Goal: Task Accomplishment & Management: Use online tool/utility

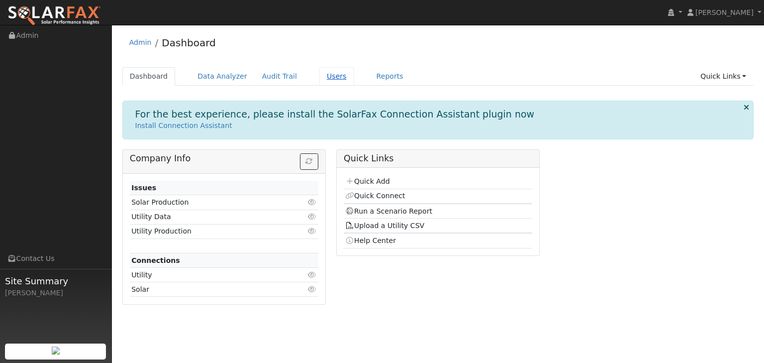
click at [319, 76] on link "Users" at bounding box center [336, 76] width 35 height 18
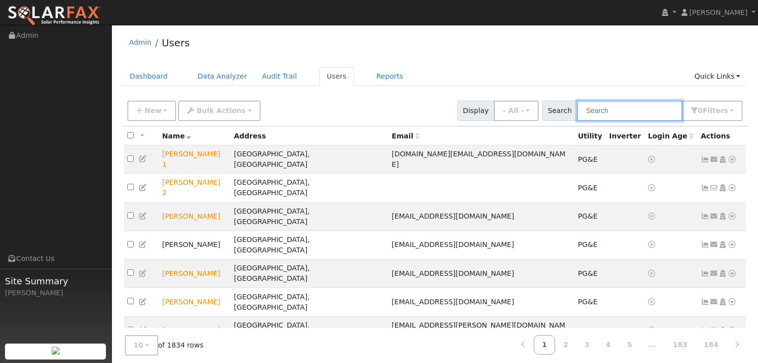
click at [606, 106] on input "text" at bounding box center [629, 110] width 105 height 20
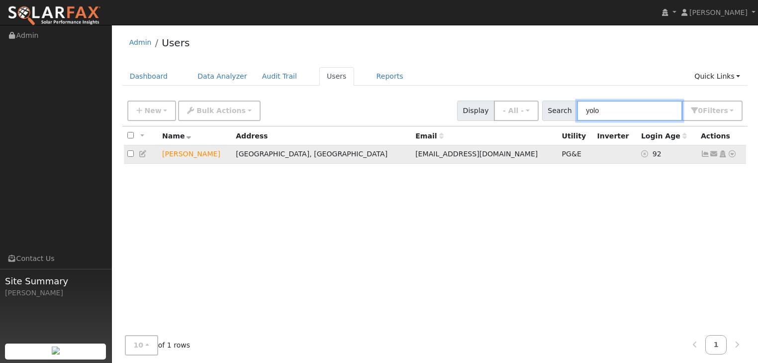
type input "yolo"
click at [173, 156] on td "Sarah Pelle" at bounding box center [196, 154] width 74 height 18
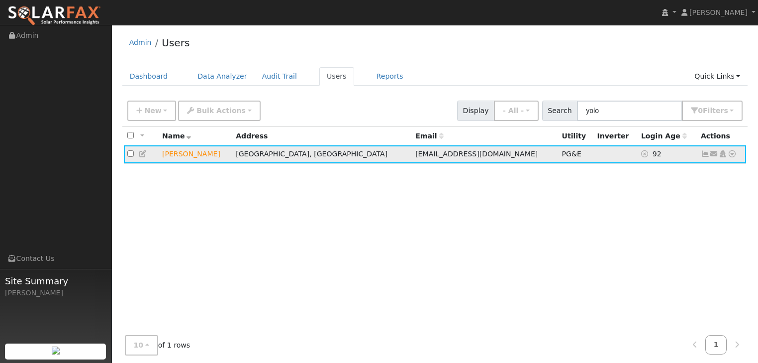
click at [732, 153] on icon at bounding box center [732, 153] width 9 height 7
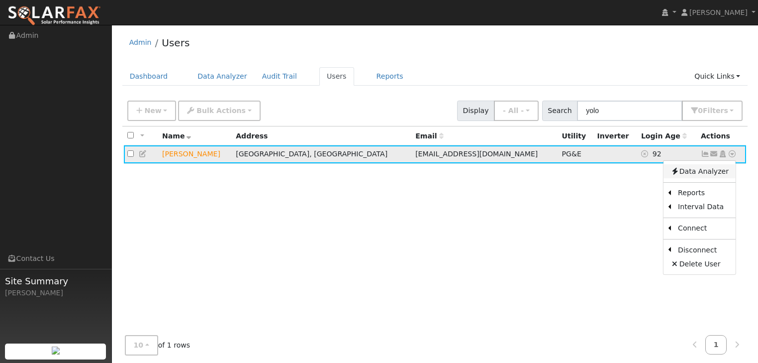
click at [707, 173] on link "Data Analyzer" at bounding box center [700, 171] width 72 height 14
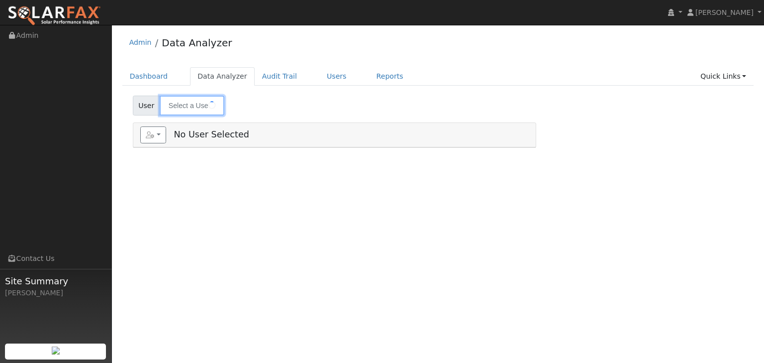
type input "[PERSON_NAME]"
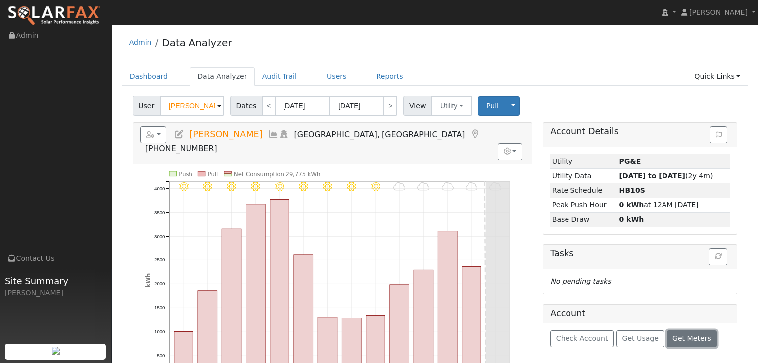
click at [677, 334] on span "Get Meters" at bounding box center [692, 338] width 39 height 8
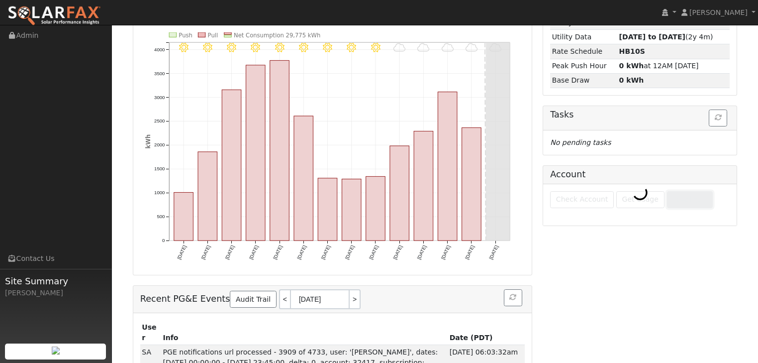
scroll to position [147, 0]
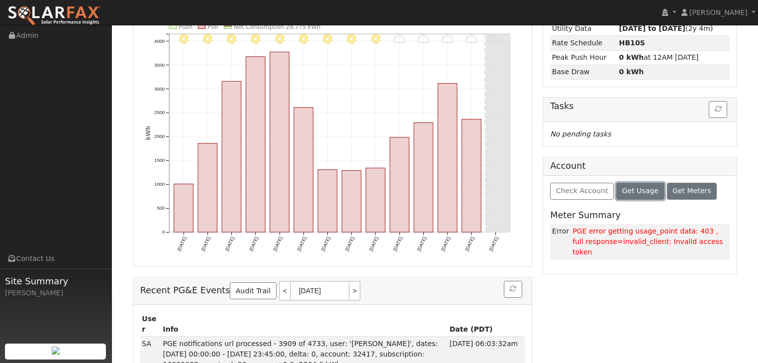
click at [636, 188] on span "Get Usage" at bounding box center [640, 191] width 36 height 8
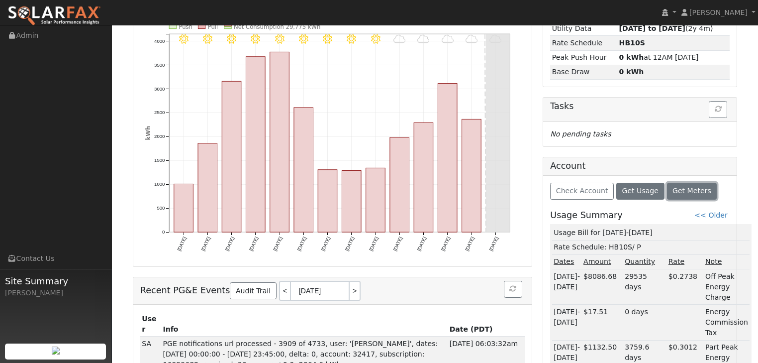
click at [673, 189] on span "Get Meters" at bounding box center [692, 191] width 39 height 8
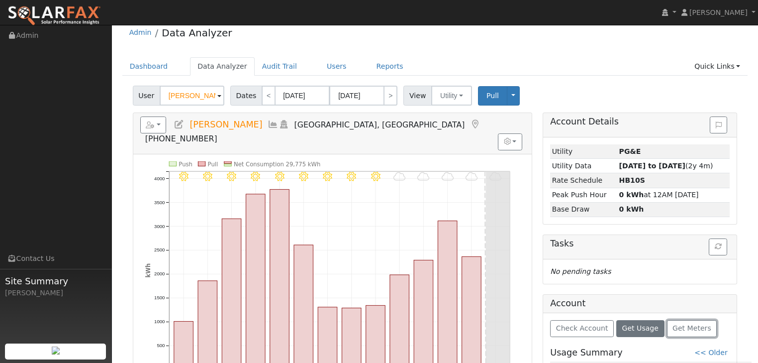
scroll to position [0, 0]
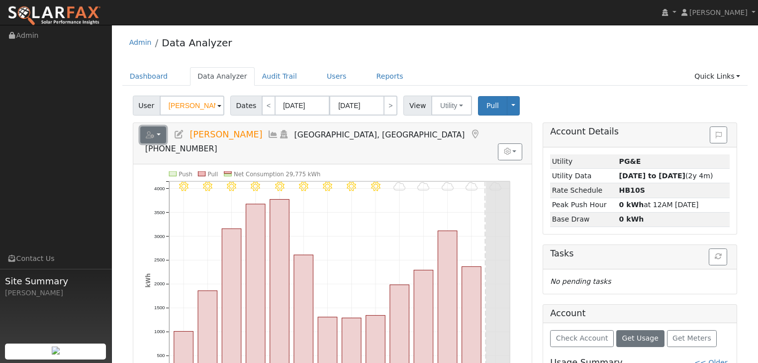
click at [158, 130] on button "button" at bounding box center [153, 134] width 26 height 17
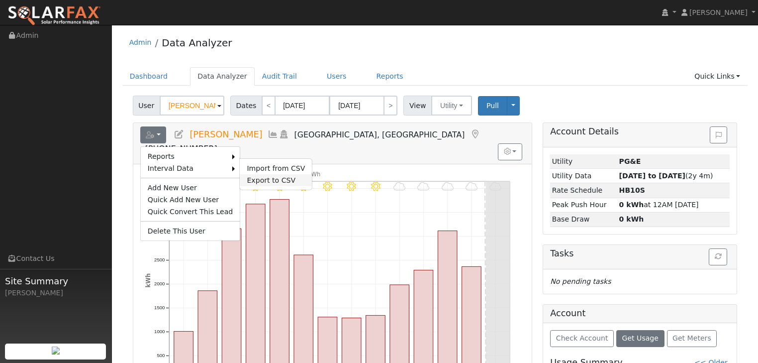
click at [255, 181] on link "Export to CSV" at bounding box center [276, 180] width 72 height 12
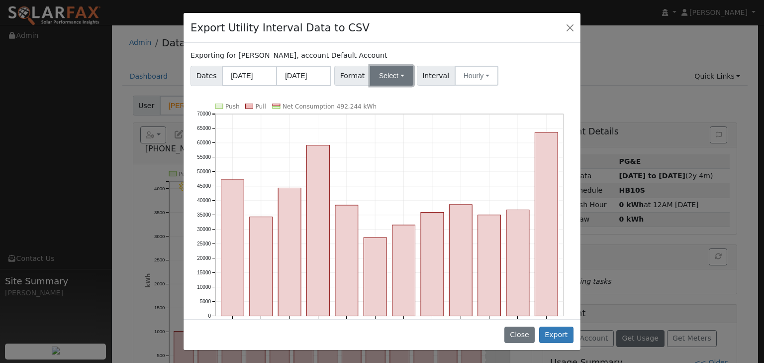
click at [396, 74] on button "Select" at bounding box center [391, 76] width 43 height 20
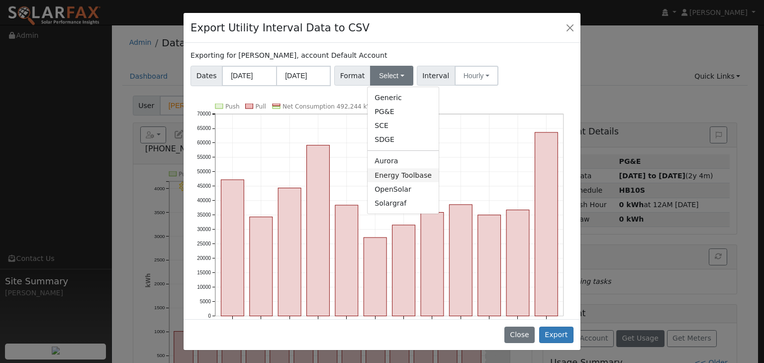
click at [382, 168] on link "Energy Toolbase" at bounding box center [403, 175] width 71 height 14
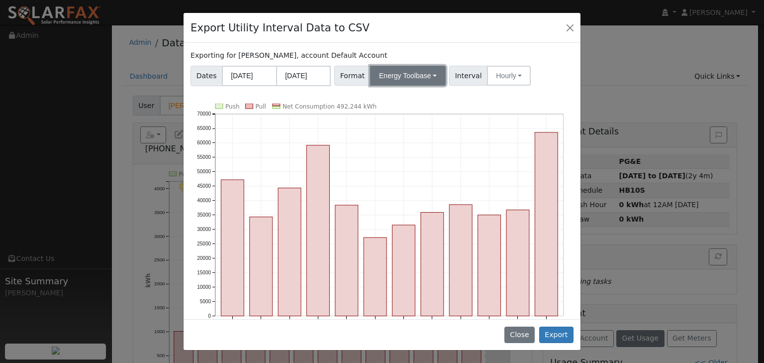
click at [428, 72] on button "Energy Toolbase" at bounding box center [408, 76] width 76 height 20
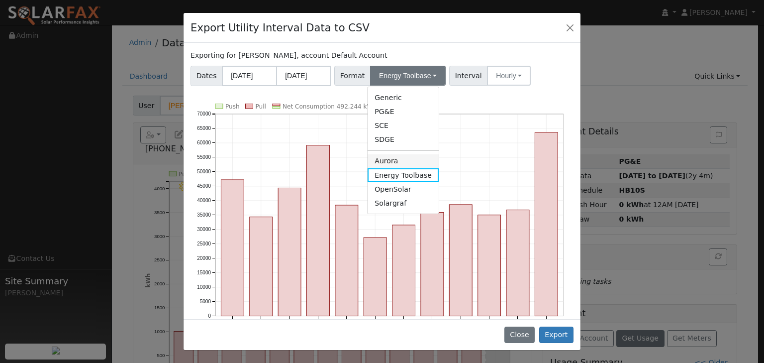
click at [382, 162] on link "Aurora" at bounding box center [403, 161] width 71 height 14
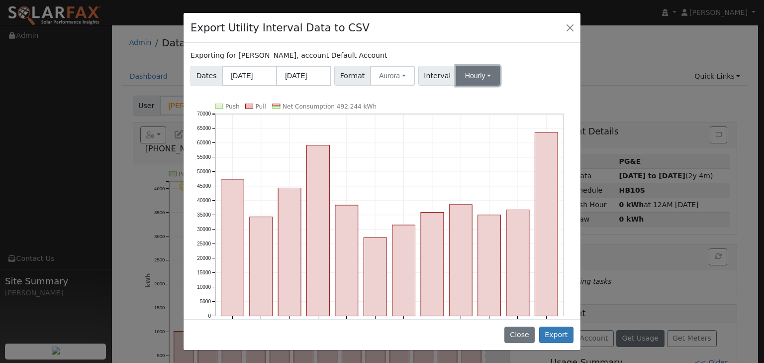
click at [479, 76] on button "Hourly" at bounding box center [478, 76] width 44 height 20
click at [467, 97] on link "15 Minute" at bounding box center [487, 98] width 69 height 14
click at [561, 333] on button "Export" at bounding box center [556, 334] width 34 height 17
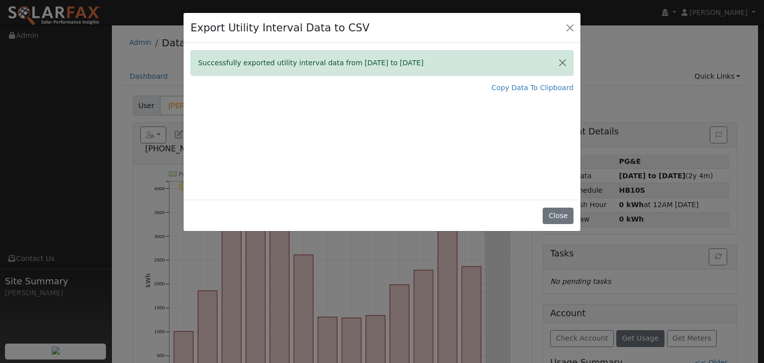
click at [80, 91] on div "Export Utility Interval Data to CSV Successfully exported utility interval data…" at bounding box center [382, 181] width 764 height 363
click at [561, 219] on button "Close" at bounding box center [558, 215] width 30 height 17
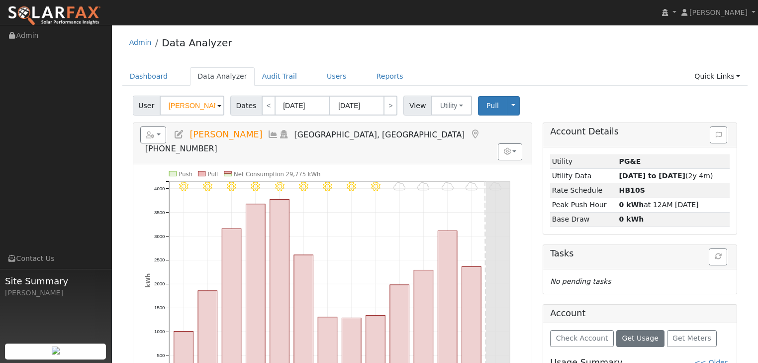
click at [61, 121] on ul "Navigation Admin Links Contact Us Site Summary [PERSON_NAME]" at bounding box center [56, 206] width 112 height 363
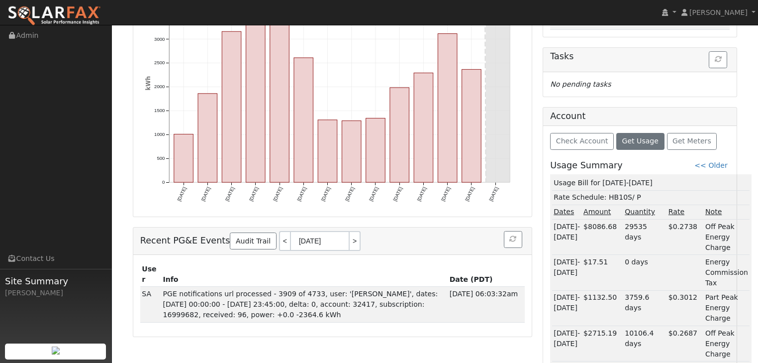
scroll to position [199, 0]
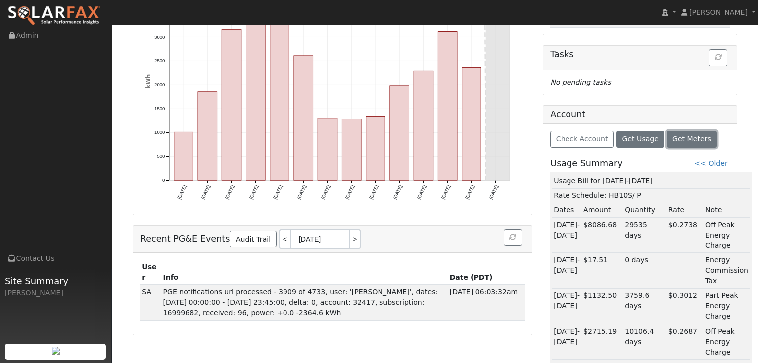
click at [681, 135] on span "Get Meters" at bounding box center [692, 139] width 39 height 8
click at [565, 138] on span "Check Account" at bounding box center [582, 139] width 52 height 8
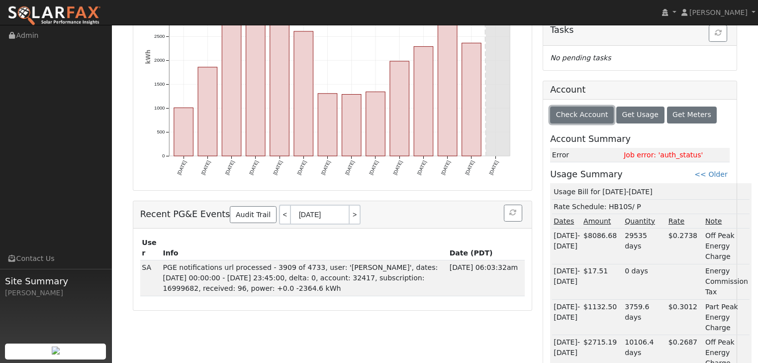
scroll to position [239, 0]
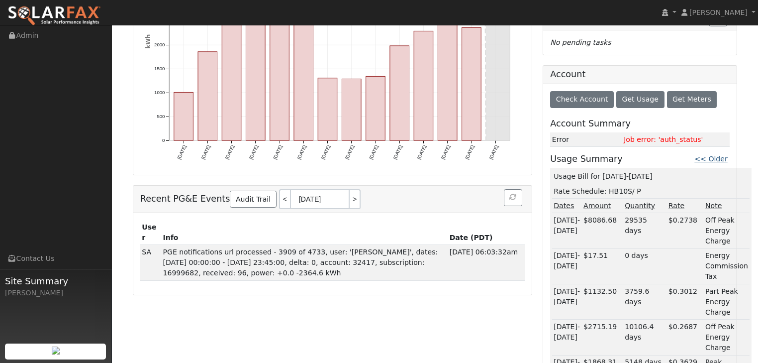
click at [717, 157] on link "<< Older" at bounding box center [710, 159] width 33 height 8
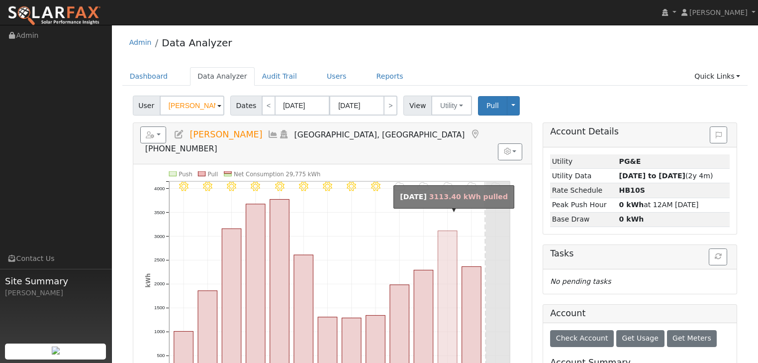
scroll to position [40, 0]
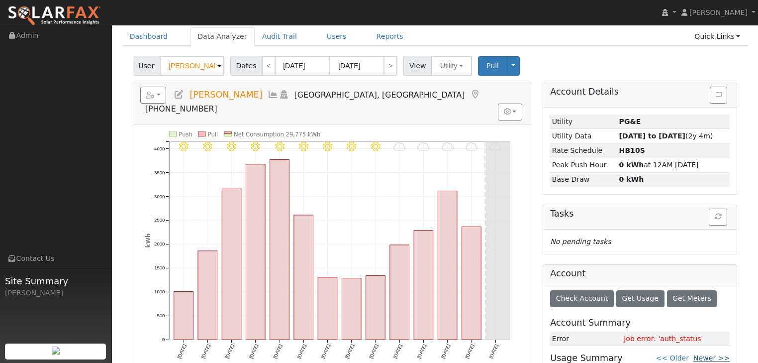
click at [707, 356] on link "Newer >>" at bounding box center [711, 358] width 36 height 8
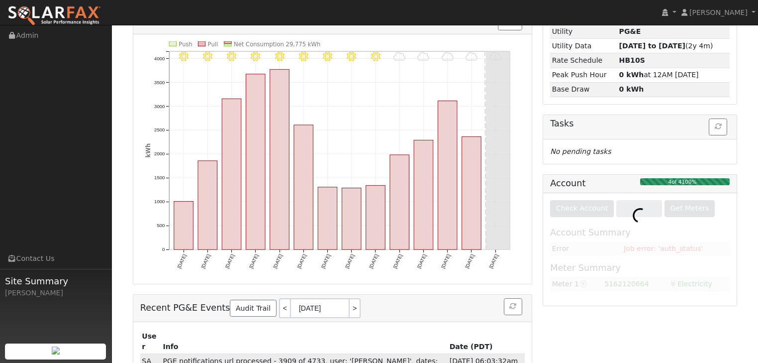
scroll to position [147, 0]
